Goal: Transaction & Acquisition: Subscribe to service/newsletter

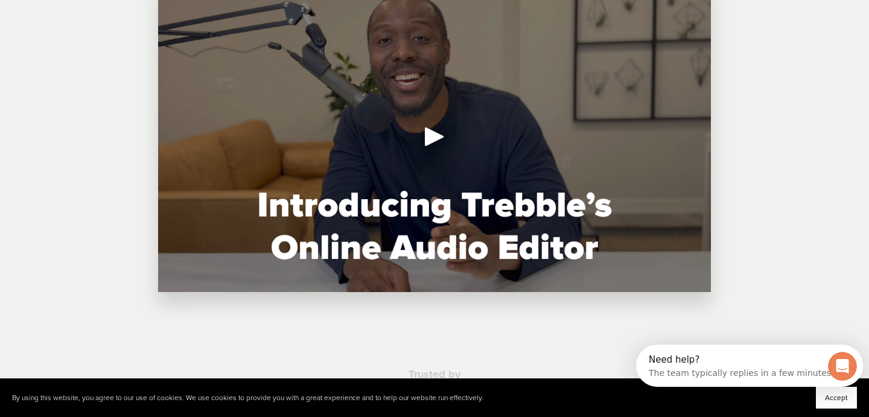
click at [439, 141] on div "Play" at bounding box center [434, 136] width 29 height 29
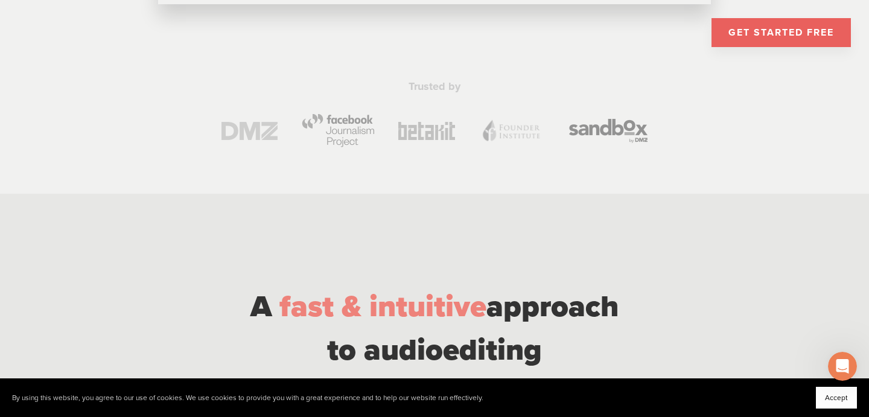
scroll to position [666, 0]
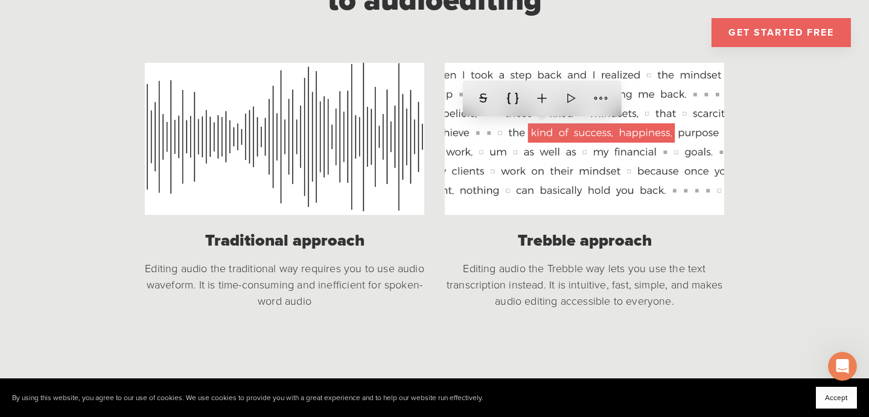
scroll to position [1002, 0]
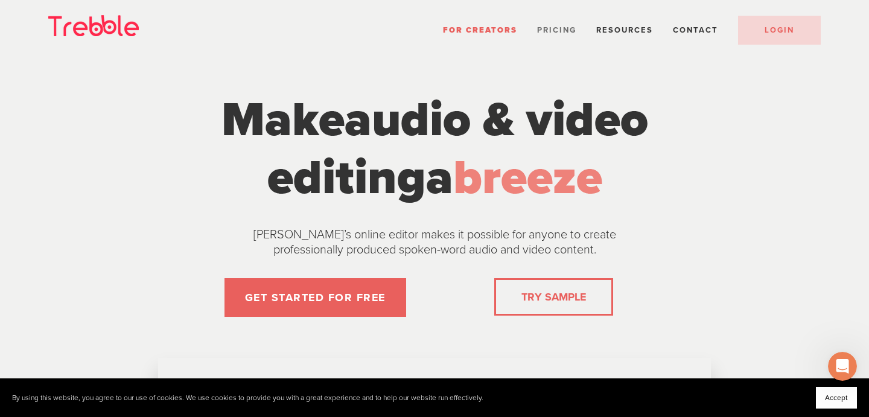
click at [562, 29] on span "Pricing" at bounding box center [556, 30] width 39 height 10
